Goal: Task Accomplishment & Management: Complete application form

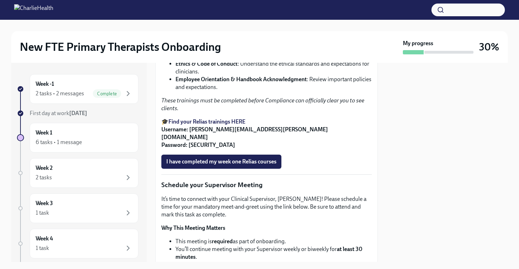
scroll to position [496, 0]
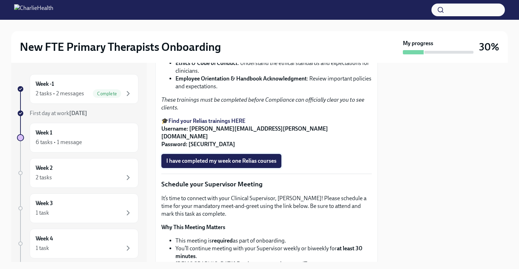
click at [257, 164] on span "I have completed my week one Relias courses" at bounding box center [221, 160] width 110 height 7
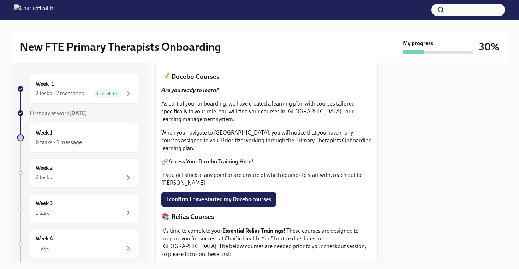
scroll to position [276, 0]
click at [79, 171] on div "Week 2 2 tasks" at bounding box center [84, 173] width 97 height 18
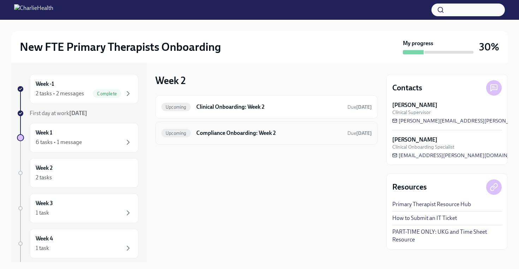
click at [276, 135] on h6 "Compliance Onboarding: Week 2" at bounding box center [268, 133] width 145 height 8
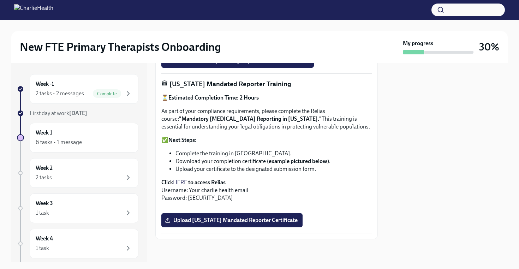
scroll to position [502, 0]
click at [74, 140] on div "6 tasks • 1 message" at bounding box center [59, 142] width 46 height 8
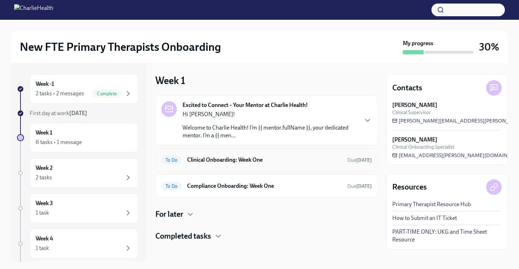
click at [321, 165] on div "To Do Clinical Onboarding: Week One Due [DATE]" at bounding box center [266, 159] width 210 height 11
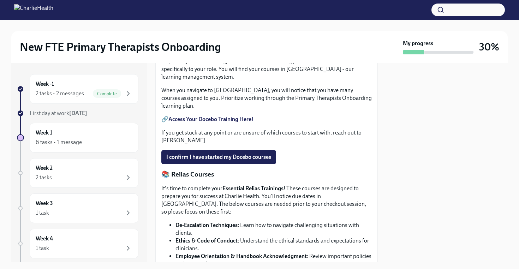
scroll to position [312, 0]
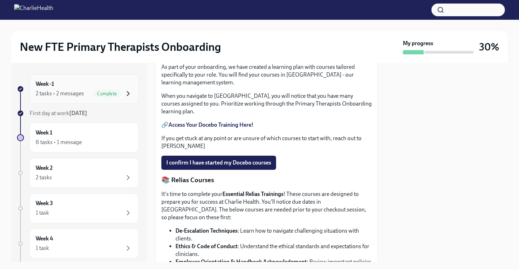
click at [132, 90] on icon "button" at bounding box center [128, 93] width 8 height 8
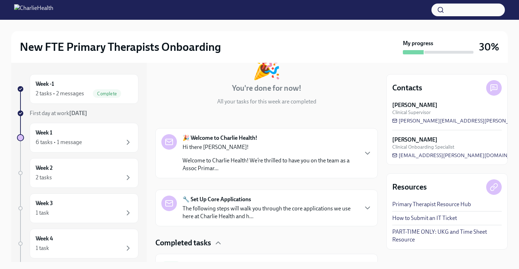
scroll to position [118, 0]
